Goal: Use online tool/utility: Utilize a website feature to perform a specific function

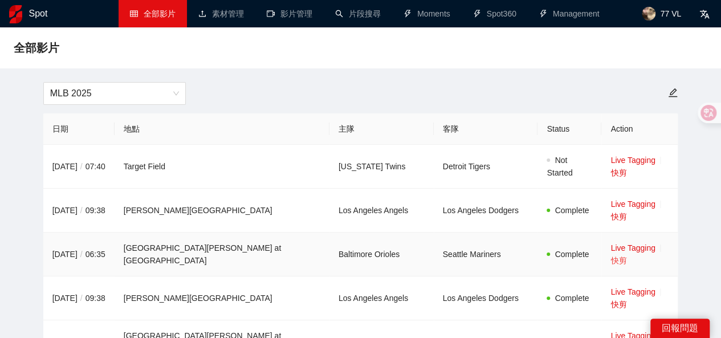
click at [627, 256] on link "快剪" at bounding box center [619, 260] width 16 height 9
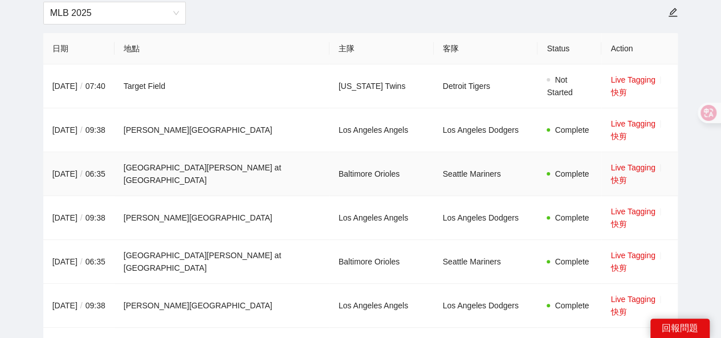
scroll to position [80, 0]
click at [627, 264] on link "快剪" at bounding box center [619, 268] width 16 height 9
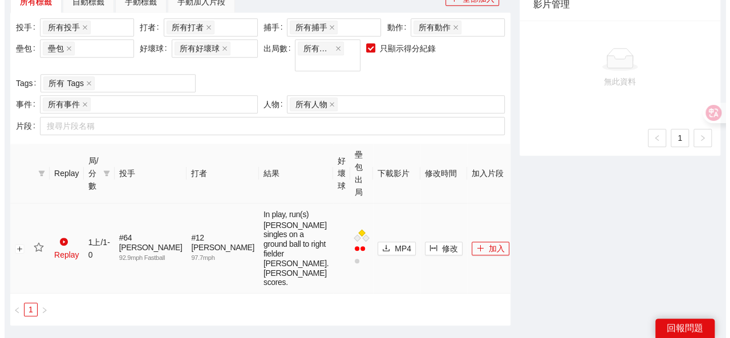
scroll to position [513, 0]
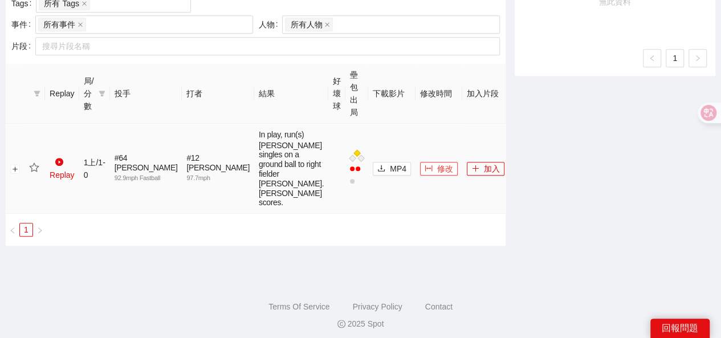
click at [425, 169] on icon "column-width" at bounding box center [429, 168] width 8 height 8
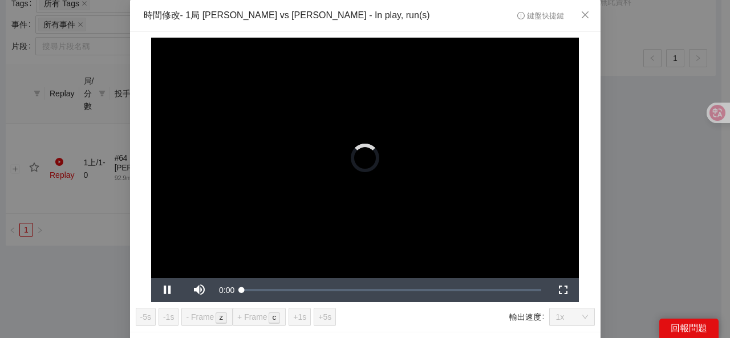
scroll to position [23, 0]
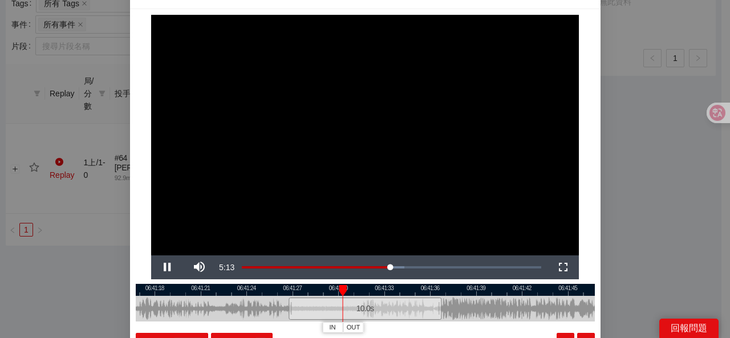
click at [653, 206] on div "**********" at bounding box center [365, 169] width 730 height 338
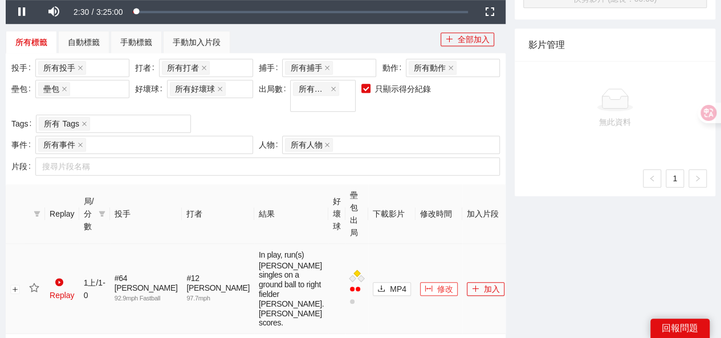
scroll to position [437, 0]
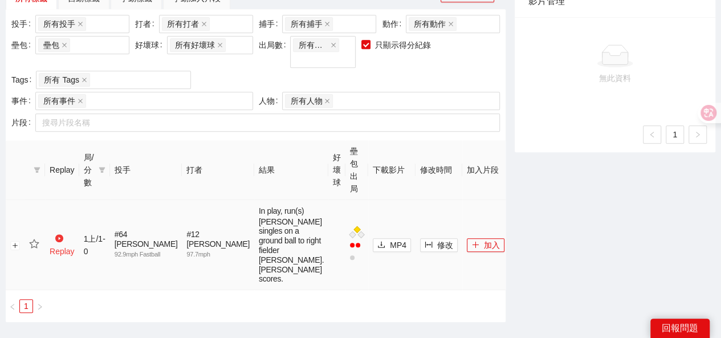
click at [62, 242] on icon "play-circle" at bounding box center [59, 238] width 8 height 8
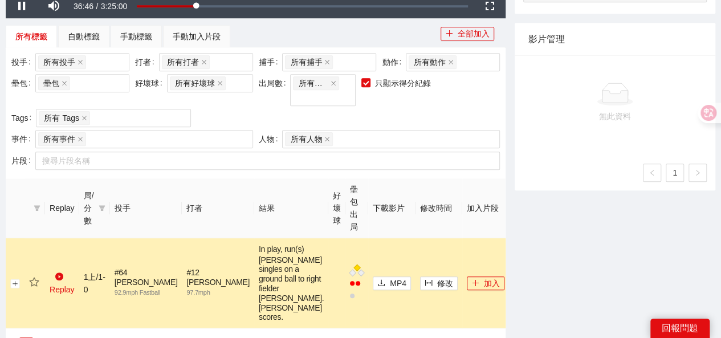
scroll to position [494, 0]
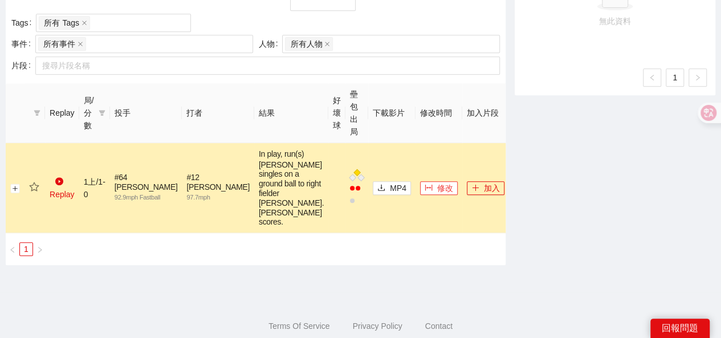
click at [420, 188] on button "修改" at bounding box center [439, 188] width 38 height 14
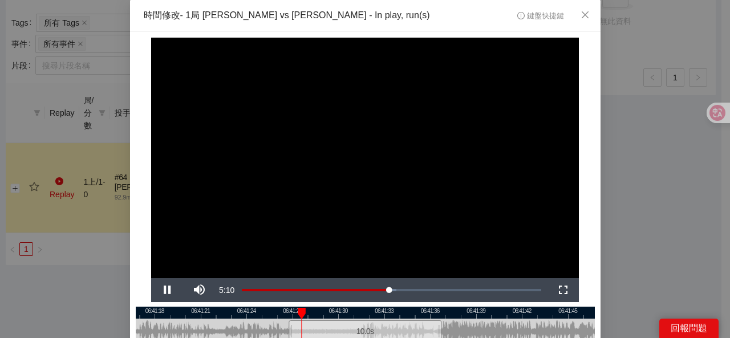
click at [92, 302] on div "**********" at bounding box center [365, 169] width 730 height 338
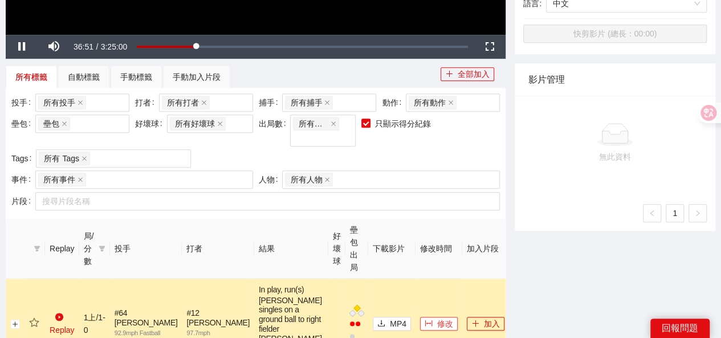
scroll to position [266, 0]
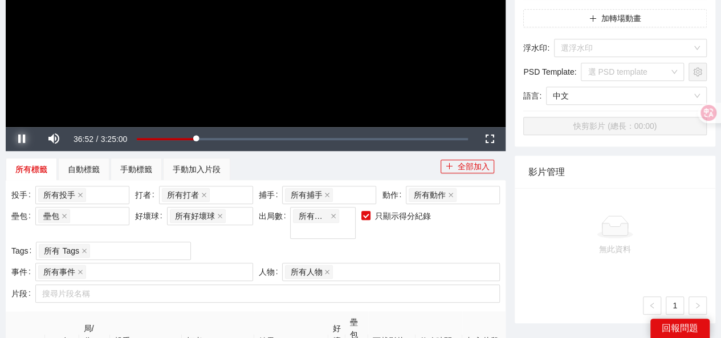
click at [22, 139] on span "Video Player" at bounding box center [22, 139] width 0 height 0
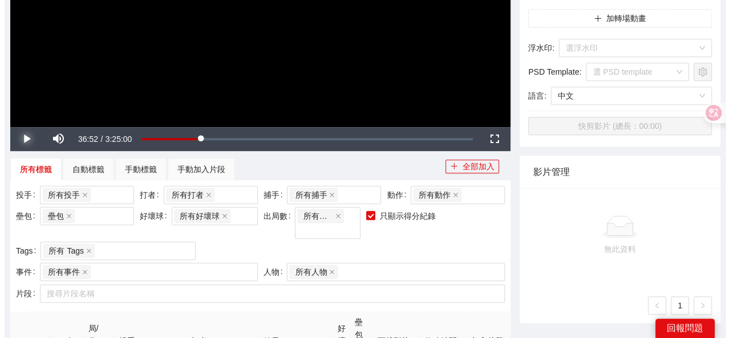
scroll to position [551, 0]
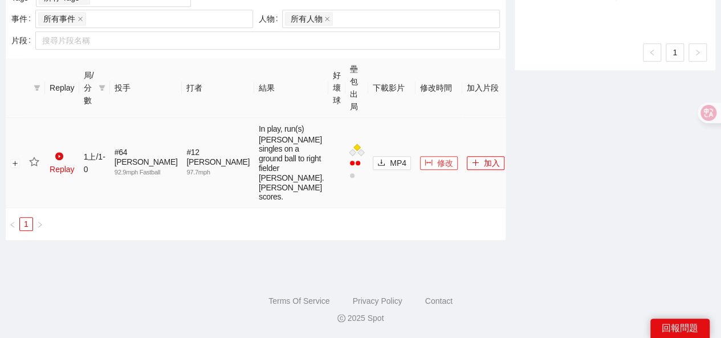
click at [420, 156] on button "修改" at bounding box center [439, 163] width 38 height 14
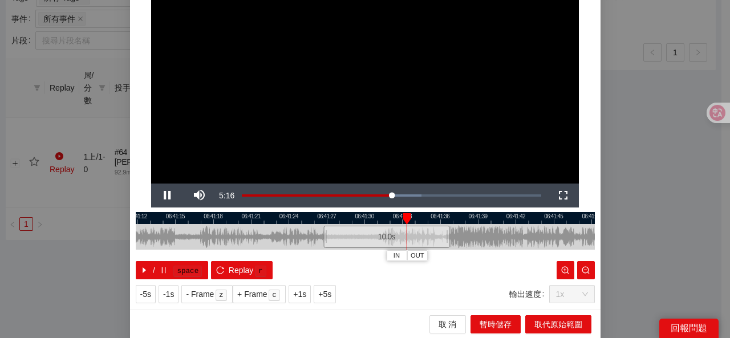
scroll to position [95, 0]
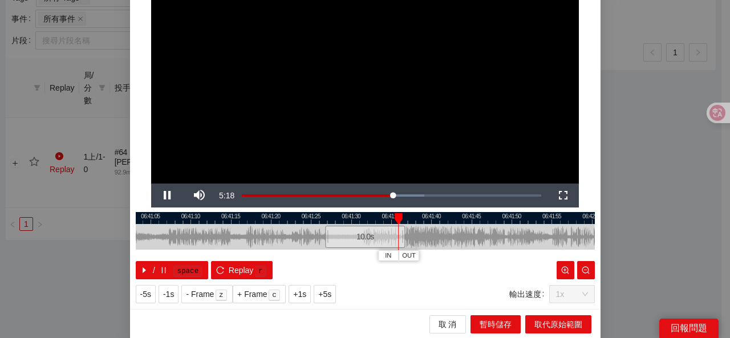
drag, startPoint x: 481, startPoint y: 229, endPoint x: 429, endPoint y: 242, distance: 53.7
click at [430, 242] on div at bounding box center [313, 237] width 459 height 26
click at [167, 196] on span "Video Player" at bounding box center [167, 196] width 0 height 0
click at [351, 218] on div at bounding box center [365, 218] width 459 height 12
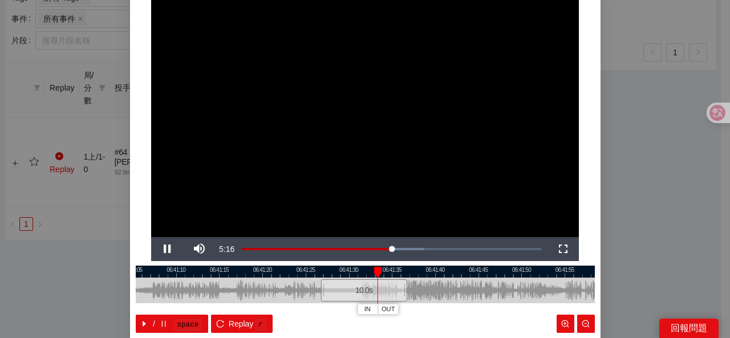
scroll to position [57, 0]
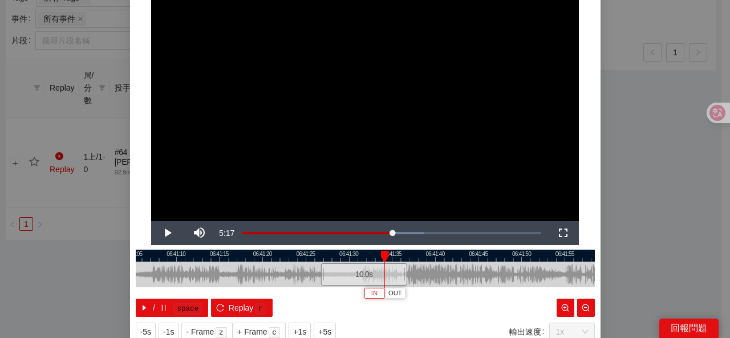
click at [375, 294] on button "IN" at bounding box center [374, 293] width 21 height 11
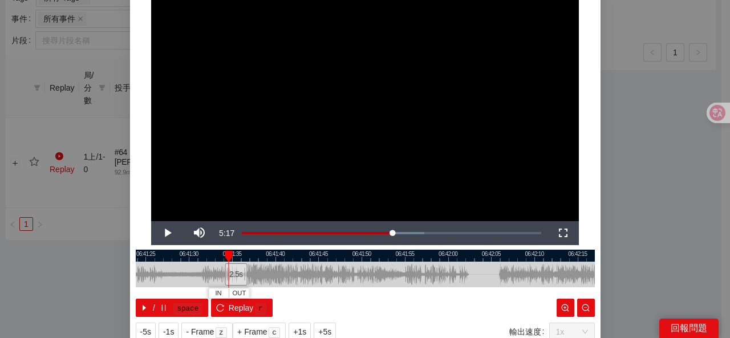
drag, startPoint x: 478, startPoint y: 279, endPoint x: 326, endPoint y: 280, distance: 151.7
click at [326, 280] on div at bounding box center [205, 275] width 459 height 26
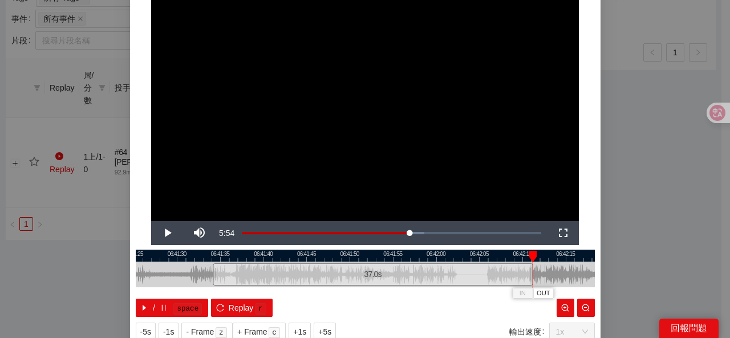
drag, startPoint x: 230, startPoint y: 270, endPoint x: 528, endPoint y: 262, distance: 297.7
click at [528, 262] on div "06:41:25 06:41:30 06:41:35 06:41:40 06:41:45 06:41:50 06:41:55 06:42:00 06:42:0…" at bounding box center [365, 283] width 459 height 67
click at [214, 261] on div at bounding box center [365, 256] width 459 height 12
click at [209, 254] on div at bounding box center [365, 256] width 459 height 12
click at [331, 292] on span "OUT" at bounding box center [334, 293] width 14 height 10
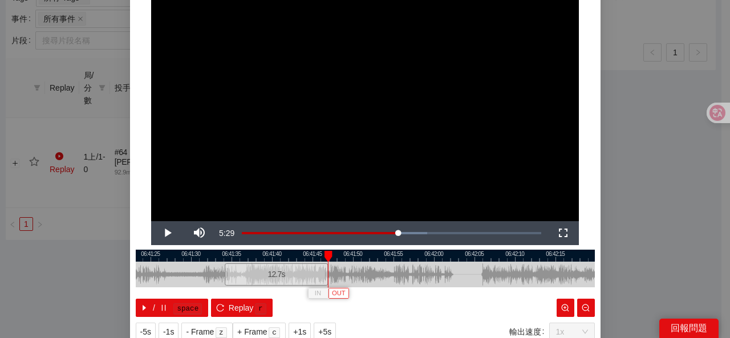
scroll to position [95, 0]
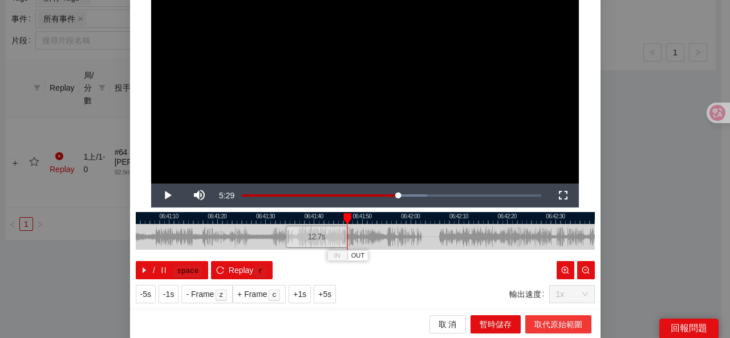
click at [560, 323] on span "取代原始範圍" at bounding box center [558, 324] width 48 height 13
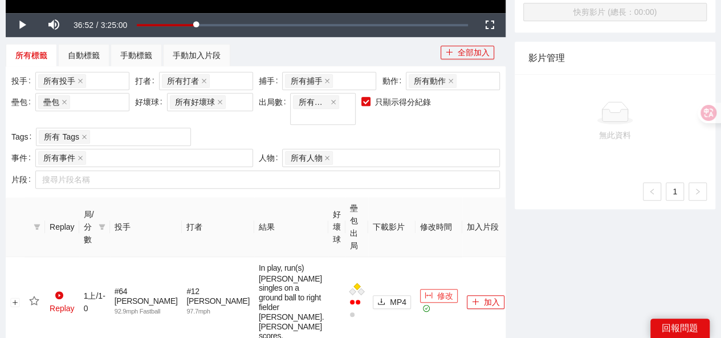
scroll to position [494, 0]
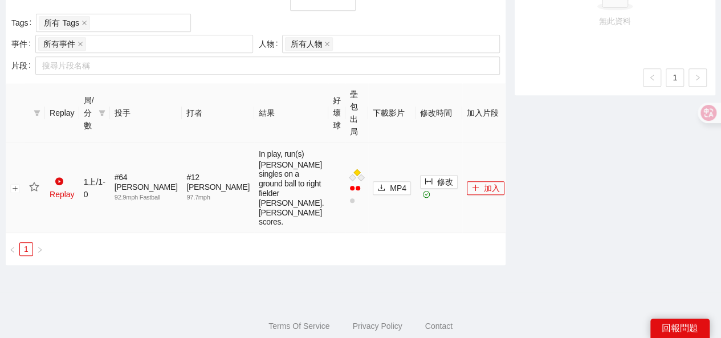
click at [33, 189] on icon "star" at bounding box center [34, 187] width 10 height 10
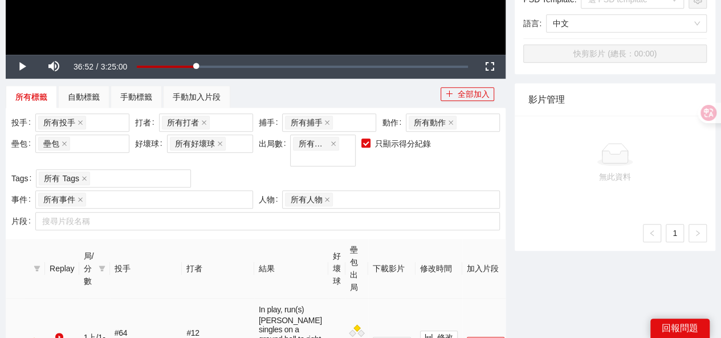
scroll to position [380, 0]
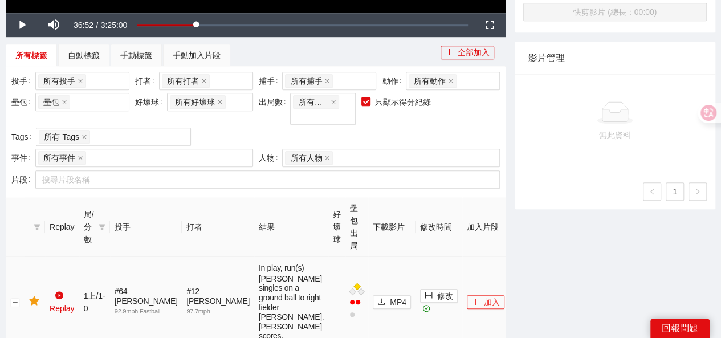
click at [469, 303] on button "加入" at bounding box center [486, 302] width 38 height 14
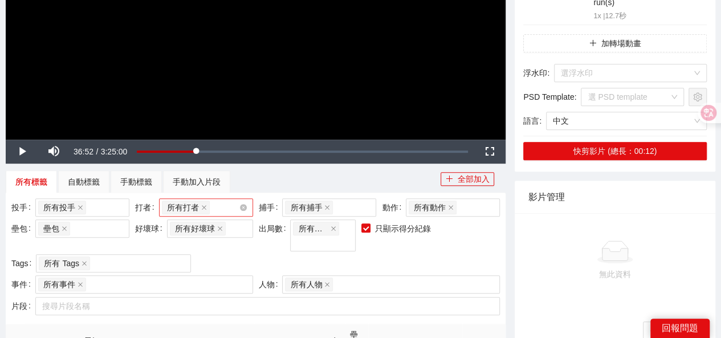
scroll to position [228, 0]
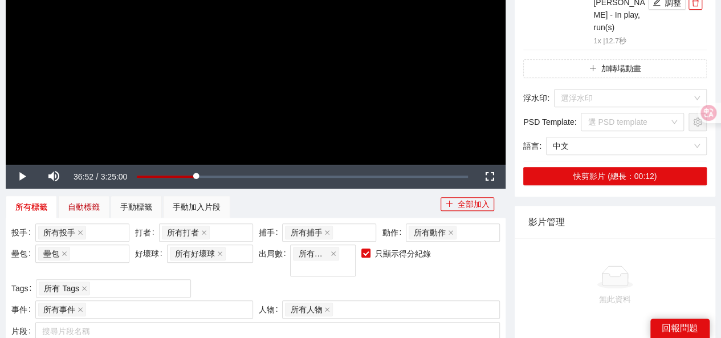
click at [73, 201] on div "自動標籤" at bounding box center [84, 207] width 32 height 13
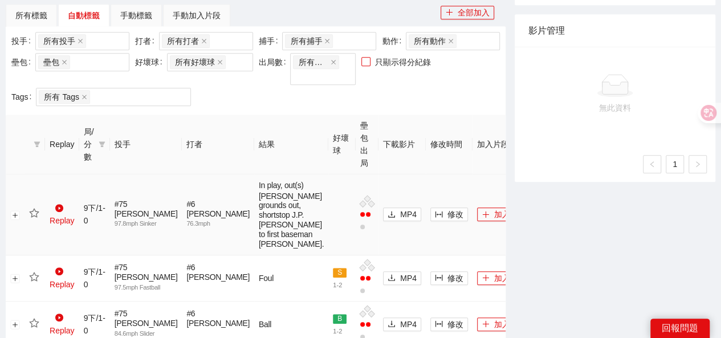
scroll to position [393, 0]
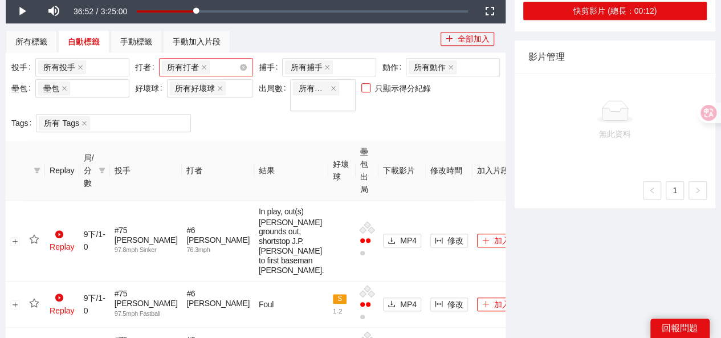
click at [200, 60] on span "所有打者" at bounding box center [186, 67] width 48 height 14
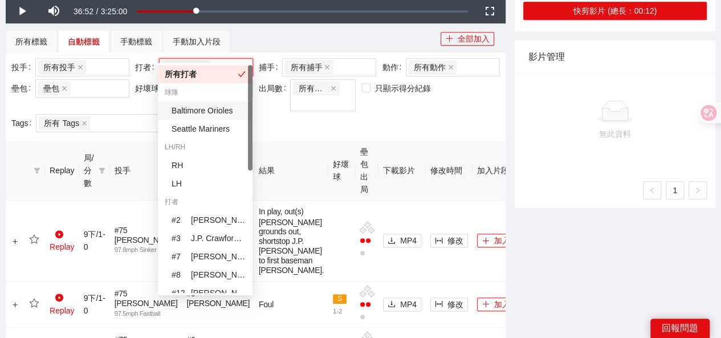
click at [195, 108] on div "Baltimore Orioles" at bounding box center [209, 110] width 74 height 13
click at [315, 104] on div "投手 所有投手 + 0 ... 打者 Baltimore Orioles + 1 ... 捕手 所有捕手 + 0 ... 動作 所有動作 壘包 壘包 好壞球 …" at bounding box center [256, 96] width 494 height 77
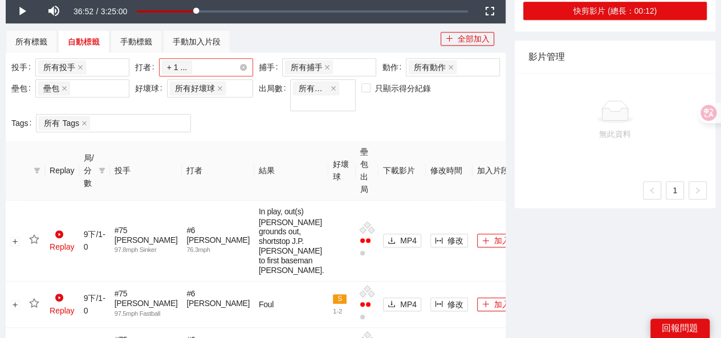
click at [194, 60] on input "search" at bounding box center [195, 67] width 2 height 14
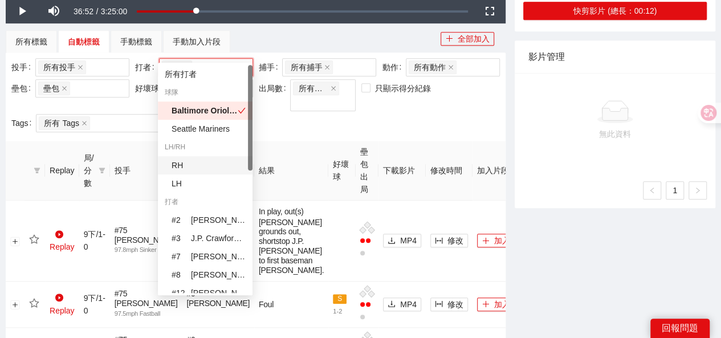
click at [185, 169] on div "RH" at bounding box center [209, 165] width 74 height 13
click at [197, 226] on div "# 2 [PERSON_NAME] (11 片)" at bounding box center [205, 220] width 95 height 18
click at [227, 226] on div "# 2 [PERSON_NAME] (11 片)" at bounding box center [205, 220] width 95 height 18
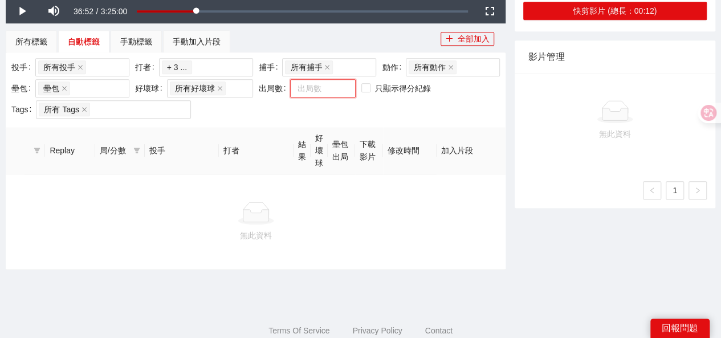
click at [267, 94] on div "投手 所有投手 + 0 ... 打者 Baltimore Orioles RH # 2 [PERSON_NAME] (11 片) + 3 ... 捕手 所有捕…" at bounding box center [256, 89] width 494 height 63
click at [315, 82] on div at bounding box center [317, 89] width 48 height 14
click at [320, 101] on div "所有出局數" at bounding box center [323, 95] width 66 height 18
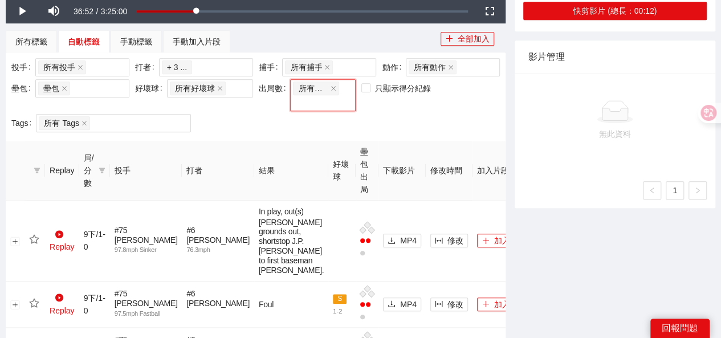
click at [240, 97] on div "投手 所有投手 + 0 ... 打者 Baltimore Orioles RH # 2 [PERSON_NAME] (11 片) + 3 ... 捕手 所有捕…" at bounding box center [256, 96] width 494 height 77
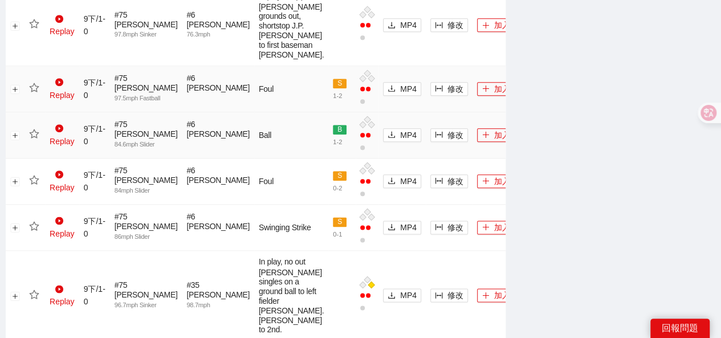
scroll to position [344, 0]
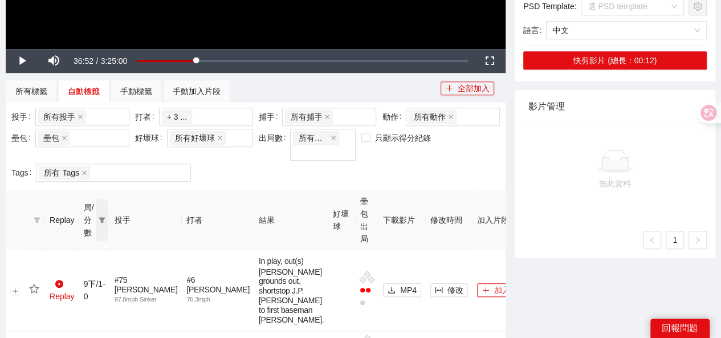
click at [105, 217] on icon "filter" at bounding box center [102, 220] width 7 height 7
click at [91, 214] on span "1上" at bounding box center [91, 220] width 55 height 13
click at [236, 156] on div "投手 所有投手 + 0 ... 打者 Baltimore Orioles RH # 2 [PERSON_NAME] (11 片) + 3 ... 捕手 所有捕…" at bounding box center [256, 146] width 494 height 77
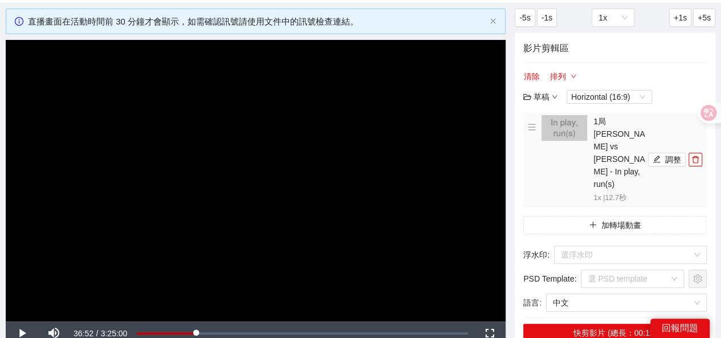
scroll to position [57, 0]
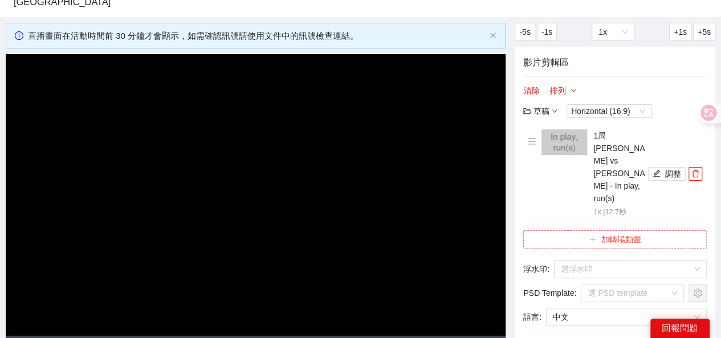
click at [594, 239] on icon "plus" at bounding box center [592, 239] width 6 height 1
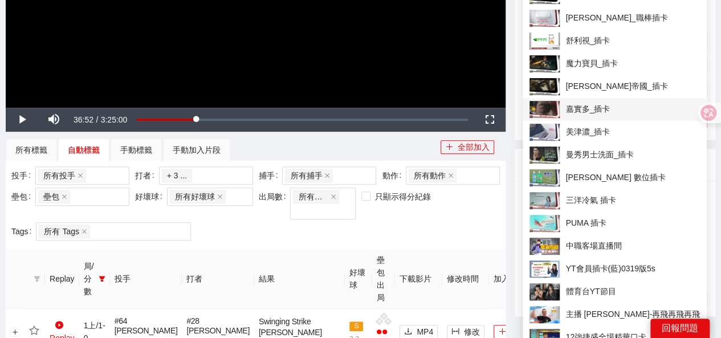
scroll to position [114, 0]
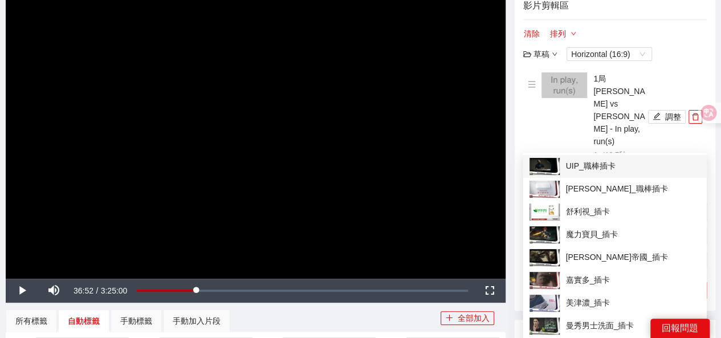
click at [578, 172] on span "UIP_職棒插卡" at bounding box center [615, 166] width 170 height 17
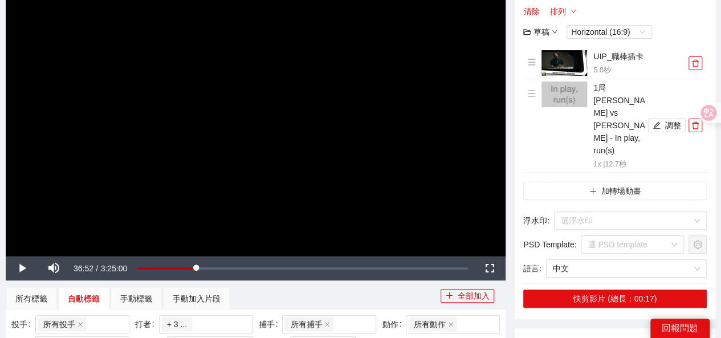
scroll to position [171, 0]
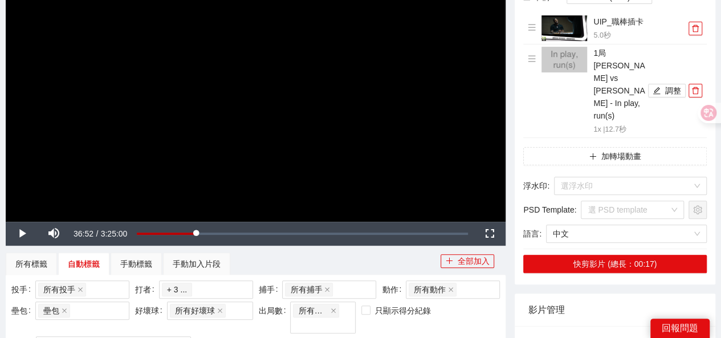
click at [590, 133] on div "影片剪輯區 清除 排列 草稿 Horizontal (16:9) UIP_職棒插卡 5.0 秒 1局 [PERSON_NAME] vs [PERSON_NAM…" at bounding box center [615, 109] width 201 height 352
click at [588, 177] on input "search" at bounding box center [626, 185] width 131 height 17
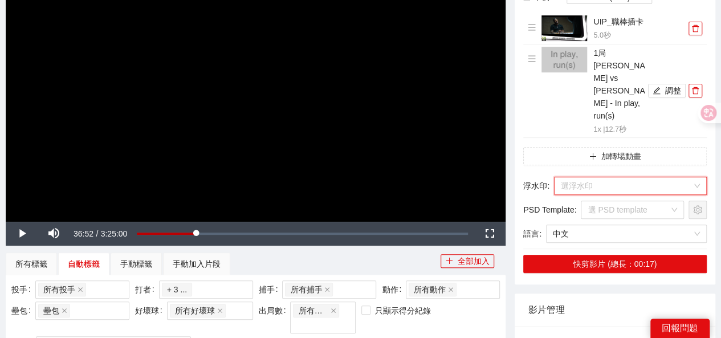
click at [588, 177] on input "search" at bounding box center [626, 185] width 131 height 17
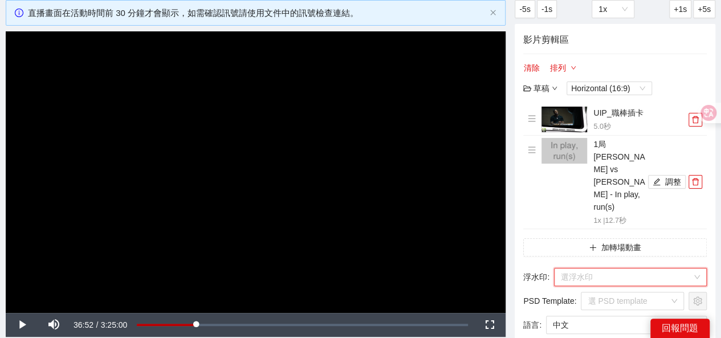
scroll to position [57, 0]
